Goal: Task Accomplishment & Management: Manage account settings

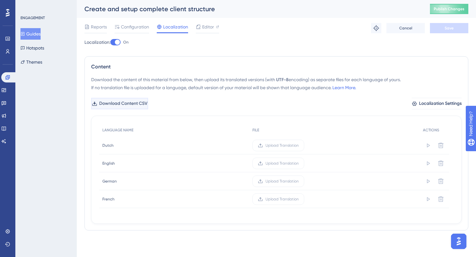
click at [136, 102] on span "Download Content CSV" at bounding box center [123, 104] width 48 height 8
click at [271, 179] on span "Upload Translation" at bounding box center [282, 181] width 33 height 5
click at [299, 182] on input "Upload Translation" at bounding box center [299, 182] width 0 height 0
click at [271, 148] on label "Upload Translation" at bounding box center [271, 146] width 52 height 12
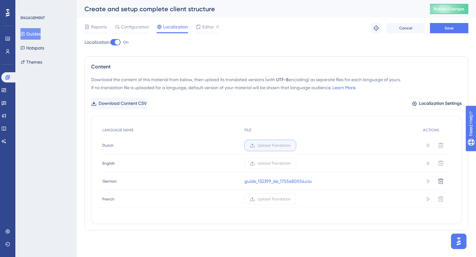
click at [291, 146] on input "Upload Translation" at bounding box center [291, 146] width 0 height 0
click at [259, 202] on label "Upload Translation" at bounding box center [271, 200] width 52 height 12
click at [291, 199] on input "Upload Translation" at bounding box center [291, 199] width 0 height 0
click at [443, 32] on button "Save" at bounding box center [449, 28] width 38 height 10
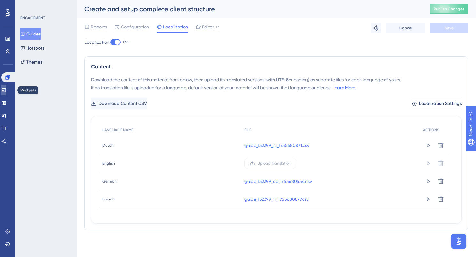
click at [6, 90] on icon at bounding box center [4, 90] width 4 height 4
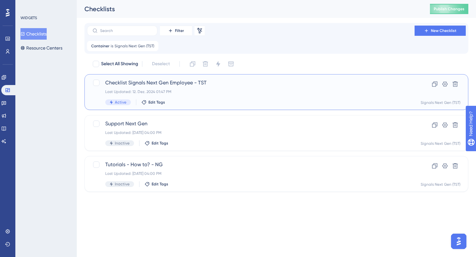
click at [219, 89] on div "Checklist Signals Next Gen Employee - TST Last Updated: 12. Dez. 2024 01:47 PM …" at bounding box center [250, 92] width 291 height 26
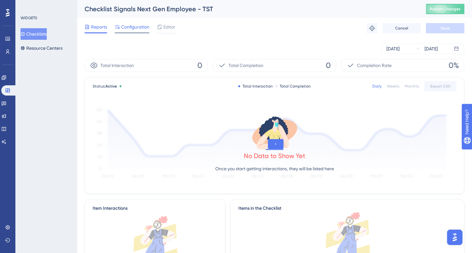
click at [134, 29] on span "Configuration" at bounding box center [135, 27] width 28 height 8
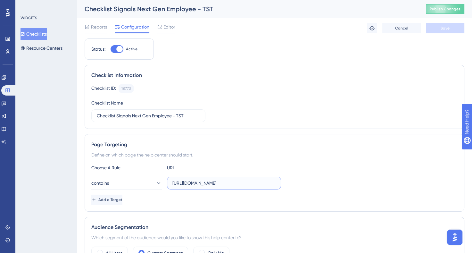
drag, startPoint x: 261, startPoint y: 181, endPoint x: 232, endPoint y: 180, distance: 28.5
click at [232, 180] on input "https://signals-tst.evimaz.nl/en/clients" at bounding box center [223, 182] width 103 height 7
type input "https://signals-tst.evimaz.nl/"
click at [439, 25] on button "Save" at bounding box center [444, 28] width 38 height 10
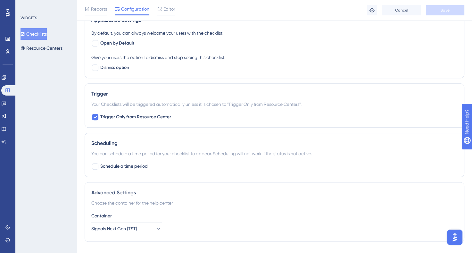
scroll to position [311, 0]
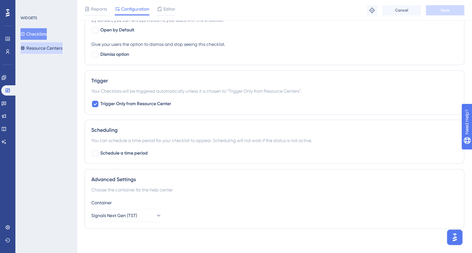
click at [42, 52] on button "Resource Centers" at bounding box center [41, 48] width 42 height 12
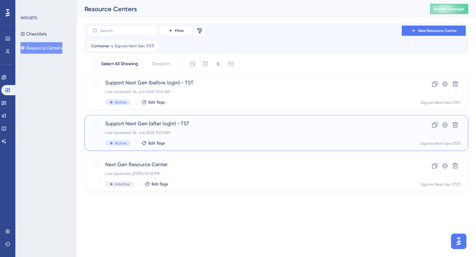
click at [205, 129] on div "Support Next Gen (after login) - TST Last Updated: 24. Juli 2025 11:03 AM Activ…" at bounding box center [250, 133] width 291 height 26
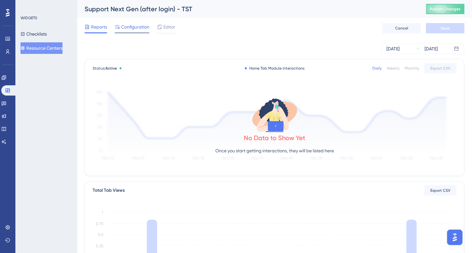
click at [133, 28] on span "Configuration" at bounding box center [135, 27] width 28 height 8
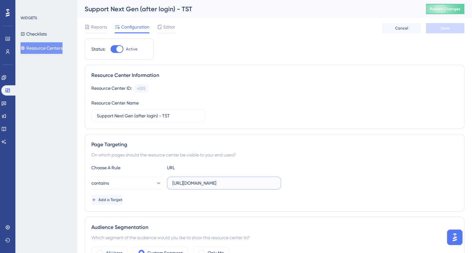
drag, startPoint x: 264, startPoint y: 183, endPoint x: 233, endPoint y: 183, distance: 30.7
click at [233, 183] on input "https://signals-tst.evimaz.nl/en/clients" at bounding box center [223, 182] width 103 height 7
type input "https://signals-tst.evimaz.nl/"
click at [447, 28] on span "Save" at bounding box center [444, 28] width 9 height 5
click at [451, 10] on span "Publish Changes" at bounding box center [444, 8] width 31 height 5
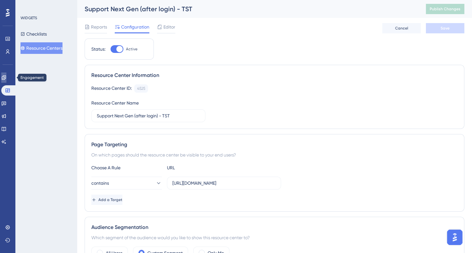
click at [6, 78] on icon at bounding box center [3, 77] width 5 height 5
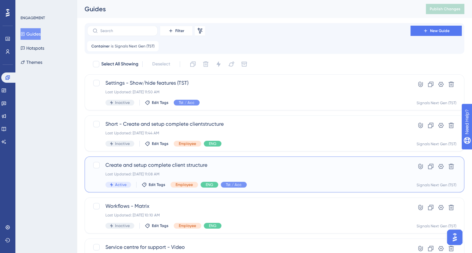
click at [237, 170] on div "Create and setup complete client structure Last Updated: 20. Aug. 2025 11:08 AM…" at bounding box center [248, 174] width 287 height 26
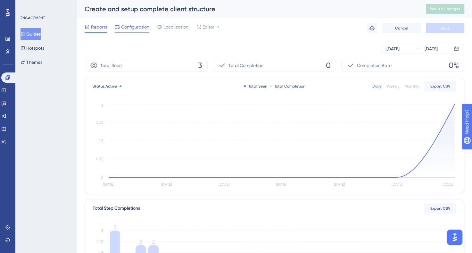
click at [131, 27] on span "Configuration" at bounding box center [135, 27] width 28 height 8
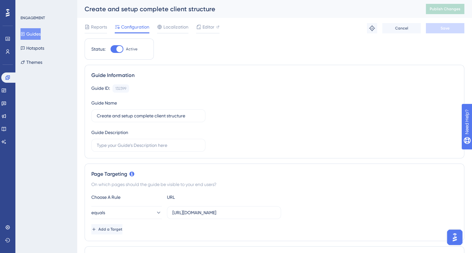
scroll to position [47, 0]
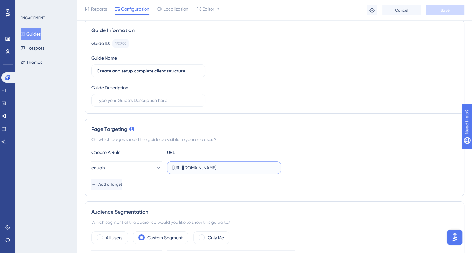
drag, startPoint x: 260, startPoint y: 165, endPoint x: 234, endPoint y: 166, distance: 26.6
click at [234, 166] on input "https://signals-tst.evimaz.nl/en/clients" at bounding box center [223, 167] width 103 height 7
type input "https://signals-tst.evimaz.nl/"
click at [442, 9] on span "Save" at bounding box center [444, 10] width 9 height 5
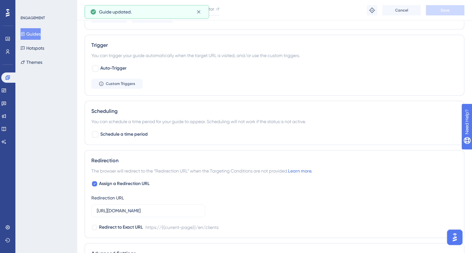
scroll to position [406, 0]
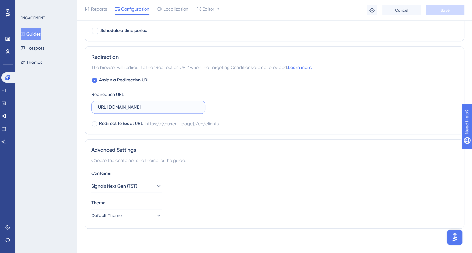
drag, startPoint x: 186, startPoint y: 107, endPoint x: 158, endPoint y: 108, distance: 28.5
click at [158, 108] on input "https://signals-tst.evimaz.nl/en/clients" at bounding box center [148, 106] width 103 height 7
click at [94, 81] on icon at bounding box center [94, 79] width 3 height 5
checkbox input "false"
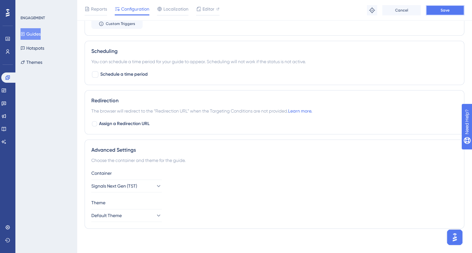
click at [442, 10] on span "Save" at bounding box center [444, 10] width 9 height 5
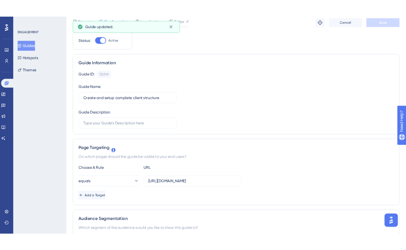
scroll to position [0, 0]
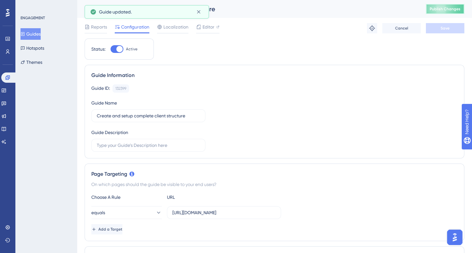
click at [445, 9] on span "Publish Changes" at bounding box center [444, 8] width 31 height 5
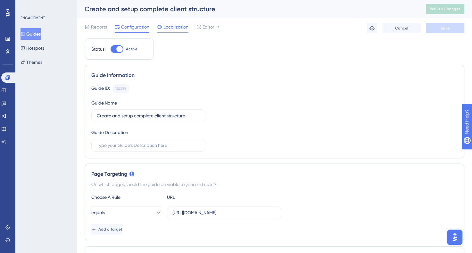
click at [177, 28] on span "Localization" at bounding box center [175, 27] width 25 height 8
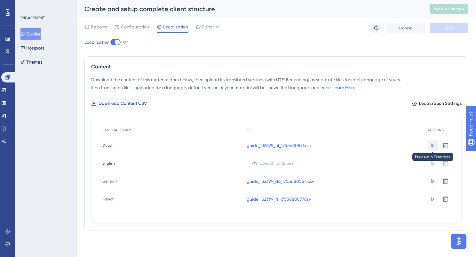
click at [433, 145] on icon at bounding box center [433, 145] width 6 height 6
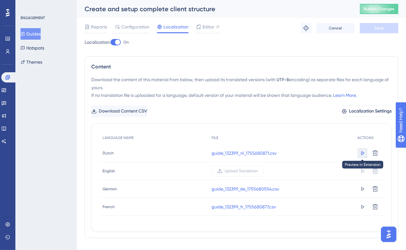
click at [363, 152] on icon at bounding box center [362, 153] width 3 height 4
click at [362, 157] on icon at bounding box center [362, 153] width 6 height 6
click at [371, 11] on span "Publish Changes" at bounding box center [378, 8] width 31 height 5
